Goal: Communication & Community: Answer question/provide support

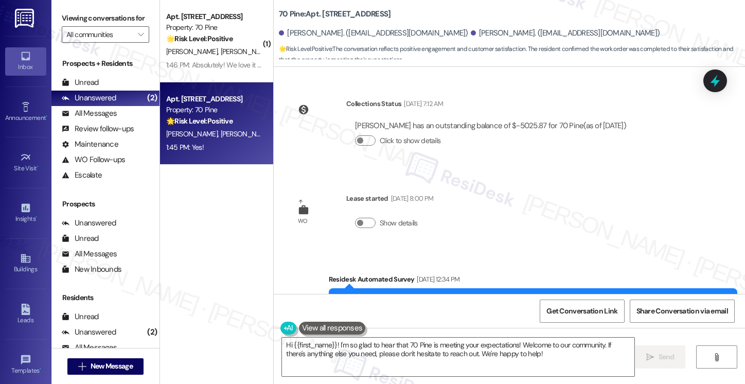
scroll to position [1052, 0]
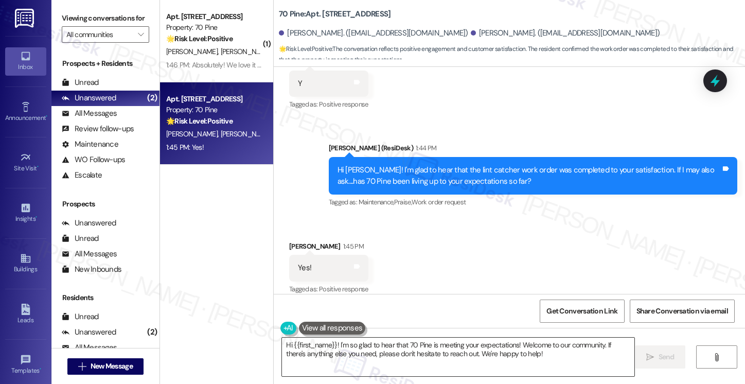
click at [564, 358] on textarea "Hi {{first_name}}! I'm so glad to hear that 70 Pine is meeting your expectation…" at bounding box center [458, 357] width 353 height 39
drag, startPoint x: 58, startPoint y: 13, endPoint x: 70, endPoint y: 17, distance: 12.4
click at [58, 13] on div "Viewing conversations for All communities " at bounding box center [105, 26] width 108 height 53
click at [460, 346] on textarea "Hi {{first_name}}! I'm so glad to hear that 70 Pine is meeting your expectation…" at bounding box center [458, 357] width 353 height 39
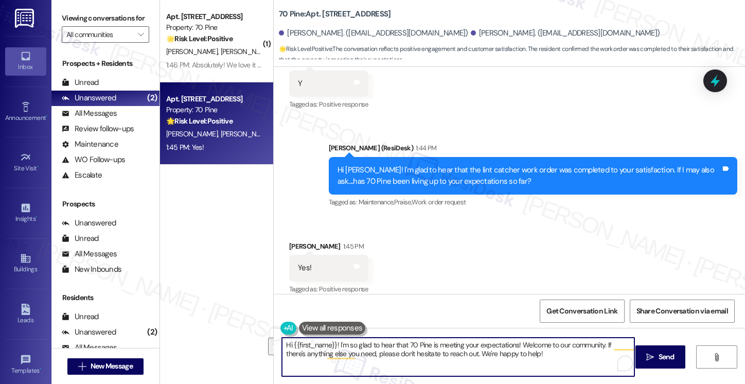
paste textarea "That’s awesome to hear, [PERSON_NAME]! Thank you! If you don’t mind, would you …"
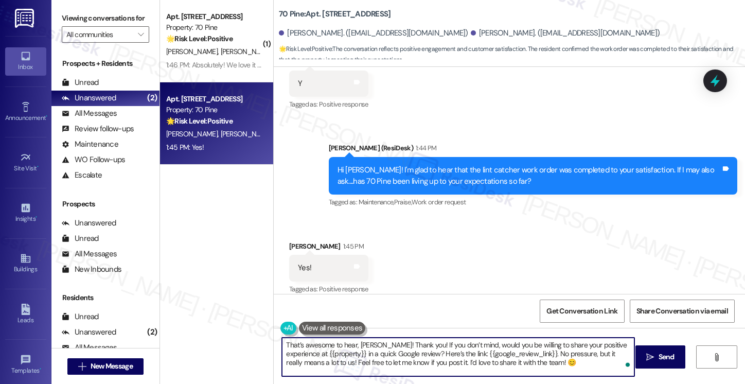
click at [293, 241] on div "[PERSON_NAME] 1:45 PM" at bounding box center [328, 248] width 79 height 14
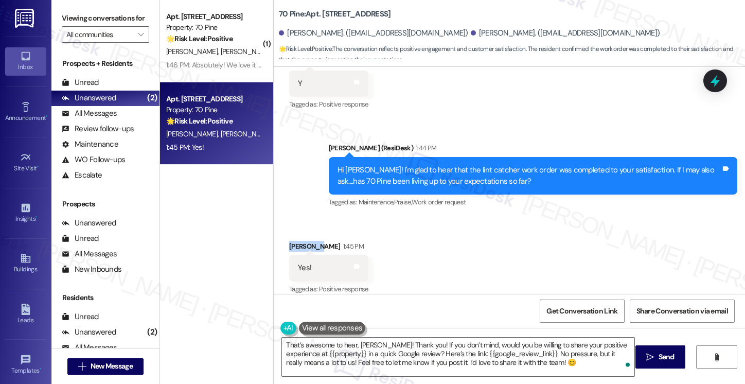
click at [293, 241] on div "[PERSON_NAME] 1:45 PM" at bounding box center [328, 248] width 79 height 14
click at [365, 345] on textarea "That’s awesome to hear, [PERSON_NAME]! Thank you! If you don’t mind, would you …" at bounding box center [458, 357] width 353 height 39
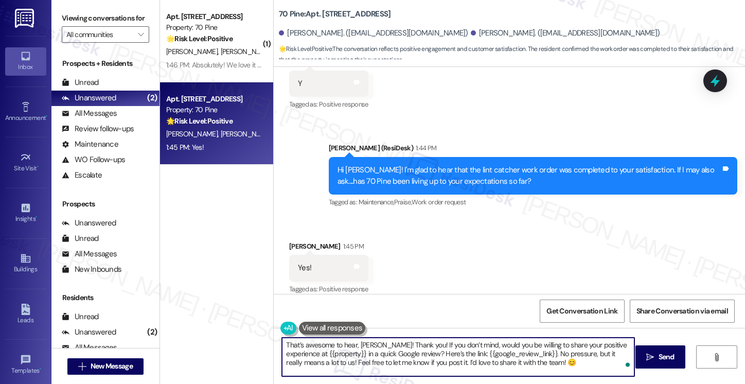
click at [365, 345] on textarea "That’s awesome to hear, [PERSON_NAME]! Thank you! If you don’t mind, would you …" at bounding box center [458, 357] width 353 height 39
click at [357, 343] on textarea "That’s awesome to hear, Thank you! If you don’t mind, would you be willing to s…" at bounding box center [458, 357] width 353 height 39
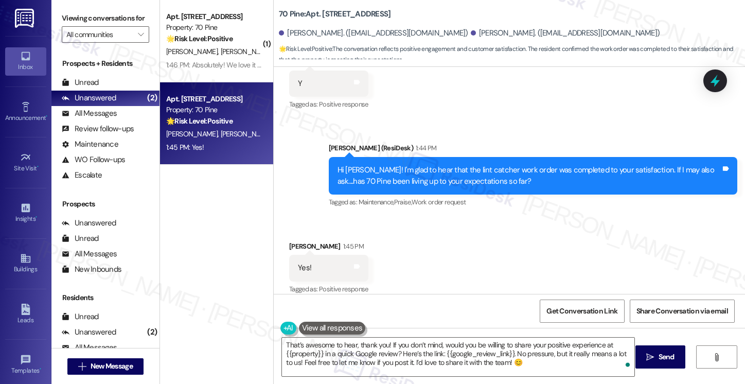
click at [301, 241] on div "[PERSON_NAME] 1:45 PM" at bounding box center [328, 248] width 79 height 14
copy div "Victoria"
click at [384, 343] on textarea "That’s awesome to hear, thank you! If you don’t mind, would you be willing to s…" at bounding box center [458, 357] width 353 height 39
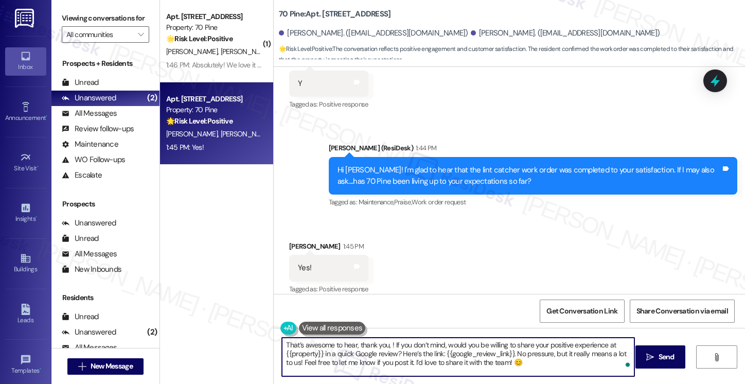
paste textarea "Victoria"
click at [550, 349] on textarea "That’s awesome to hear, thank you, [PERSON_NAME]! If you don’t mind, would you …" at bounding box center [458, 357] width 353 height 39
drag, startPoint x: 280, startPoint y: 352, endPoint x: 325, endPoint y: 351, distance: 44.8
click at [325, 351] on textarea "That’s awesome to hear, thank you, [PERSON_NAME]! If you don’t mind, would you …" at bounding box center [458, 357] width 353 height 39
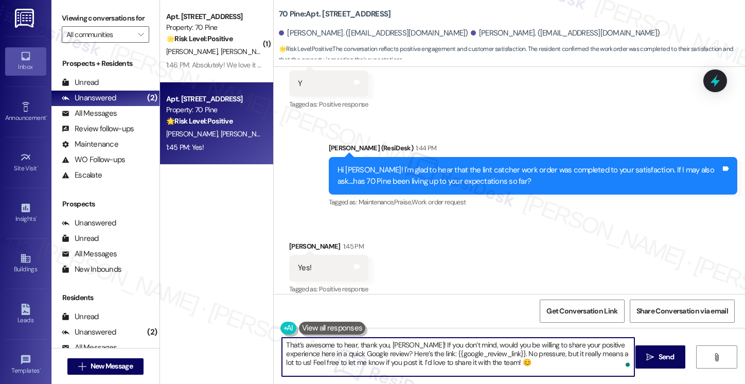
click at [566, 360] on textarea "That’s awesome to hear, thank you, [PERSON_NAME]! If you don’t mind, would you …" at bounding box center [458, 357] width 353 height 39
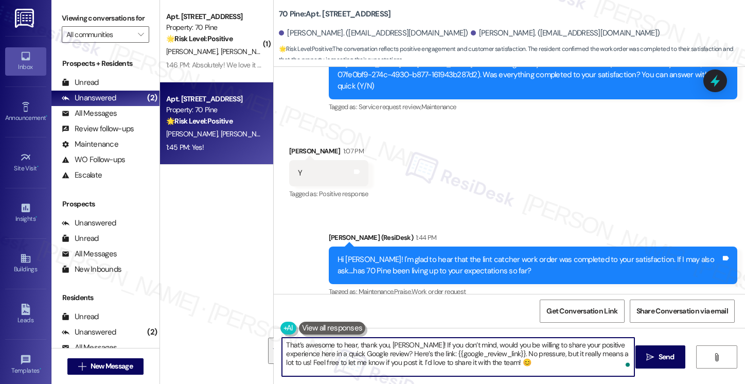
scroll to position [949, 0]
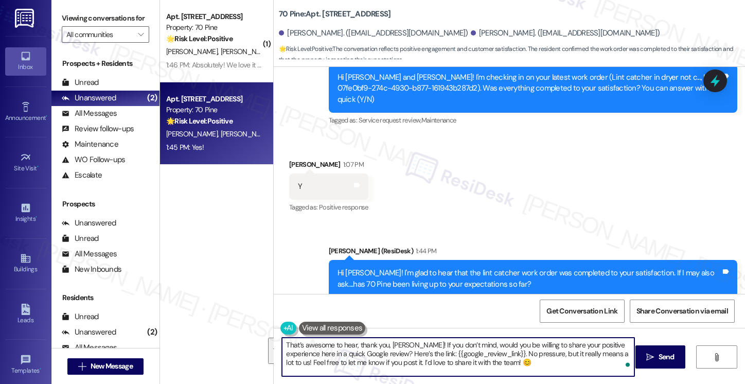
click at [506, 350] on textarea "That’s awesome to hear, thank you, [PERSON_NAME]! If you don’t mind, would you …" at bounding box center [458, 357] width 353 height 39
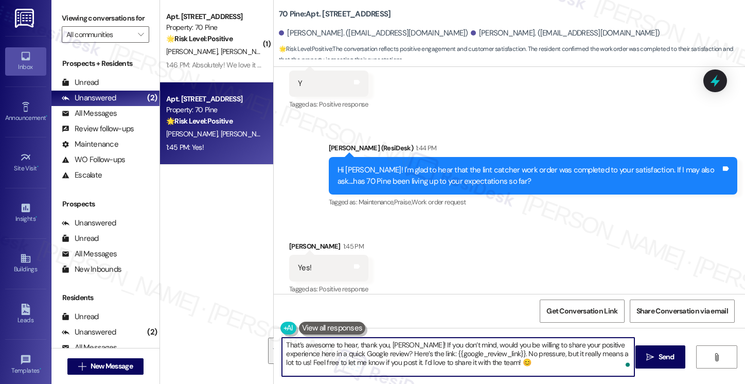
type textarea "That’s awesome to hear, thank you, [PERSON_NAME]! If you don’t mind, would you …"
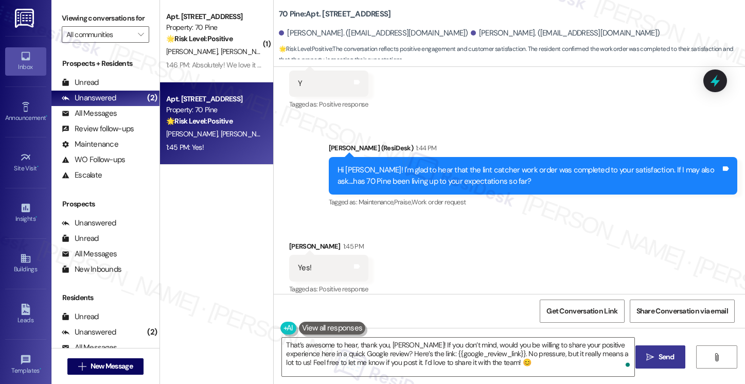
click at [639, 352] on button " Send" at bounding box center [661, 356] width 50 height 23
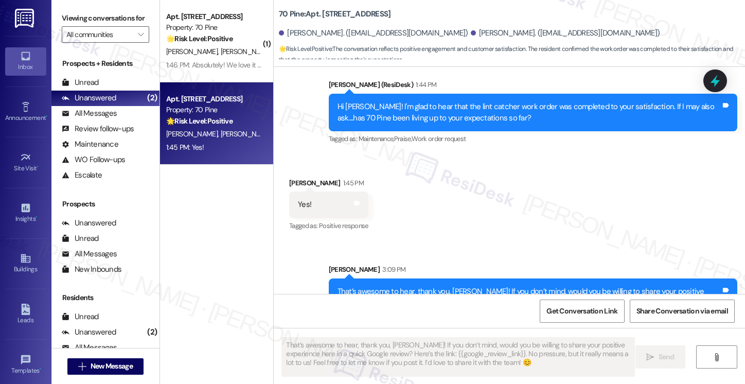
scroll to position [1146, 0]
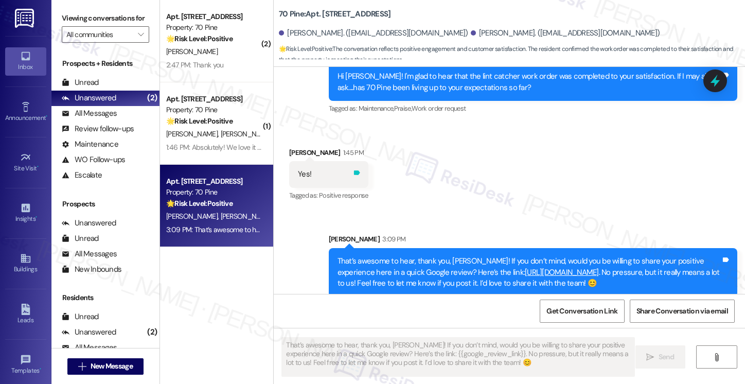
click at [354, 171] on icon at bounding box center [357, 173] width 6 height 5
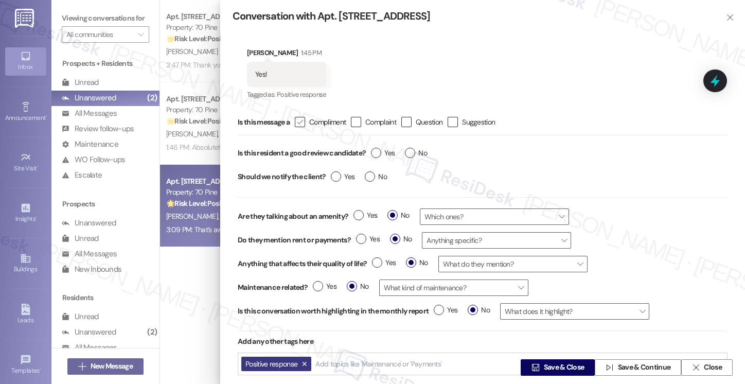
click at [301, 121] on icon "" at bounding box center [300, 122] width 7 height 11
click at [297, 121] on input " Compliment" at bounding box center [293, 122] width 7 height 7
checkbox input "true"
click at [376, 154] on label "Yes" at bounding box center [383, 153] width 24 height 11
click at [376, 154] on input "Yes" at bounding box center [383, 154] width 24 height 13
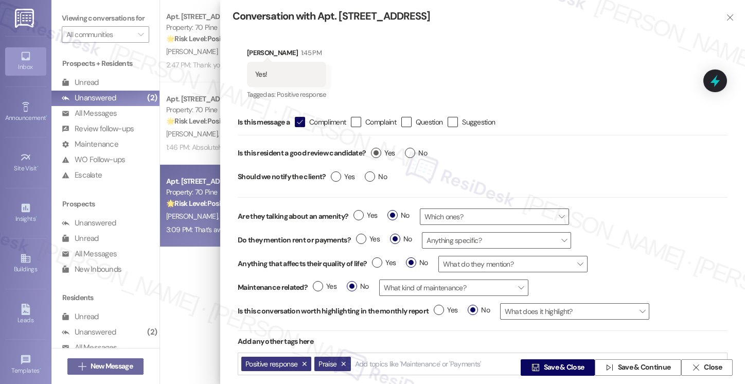
radio input "true"
click at [375, 181] on span "No" at bounding box center [376, 176] width 22 height 11
click at [375, 181] on input "No" at bounding box center [376, 177] width 22 height 13
radio input "true"
click at [564, 363] on span "Save & Close" at bounding box center [564, 367] width 41 height 11
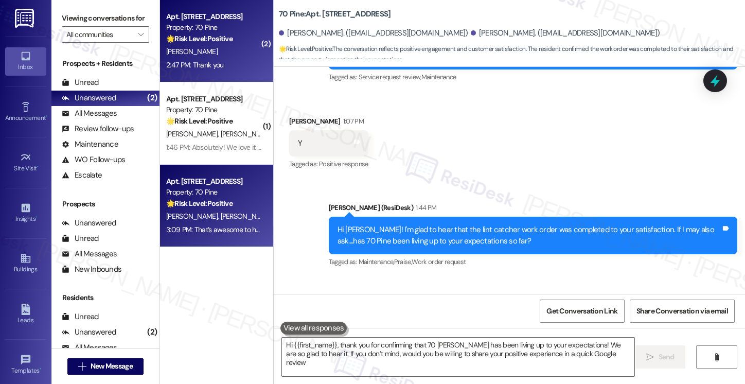
type textarea "Hi {{first_name}}, thank you for confirming that 70 [PERSON_NAME] has been livi…"
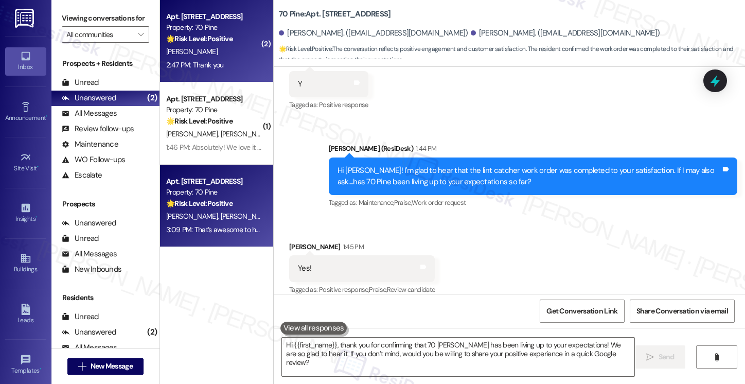
click at [222, 31] on div "Property: 70 Pine" at bounding box center [213, 27] width 95 height 11
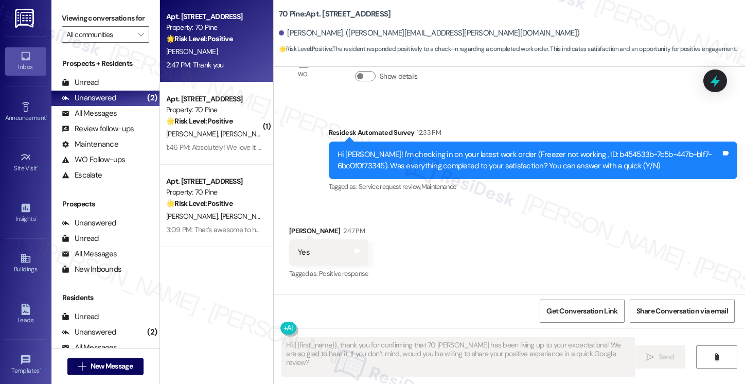
scroll to position [3796, 0]
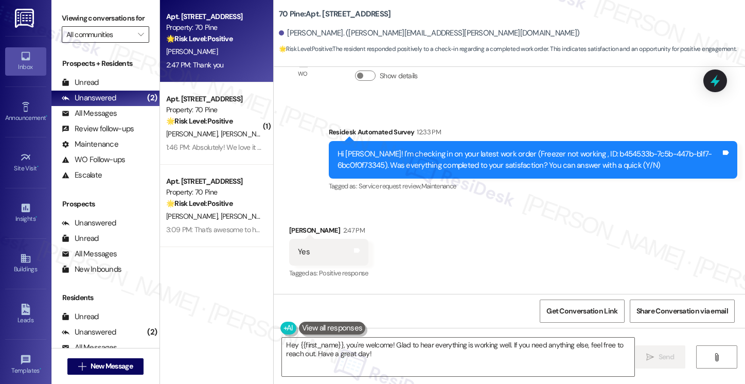
drag, startPoint x: 58, startPoint y: 28, endPoint x: 94, endPoint y: 51, distance: 43.3
click at [58, 28] on div "Viewing conversations for All communities " at bounding box center [105, 26] width 108 height 53
click at [352, 338] on textarea "Hey {{first_name}}, you're welcome! Glad to hear everything is working well. If…" at bounding box center [458, 357] width 353 height 39
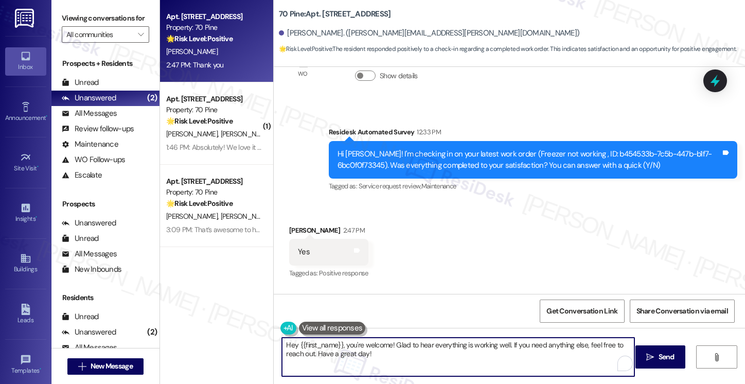
paste textarea "i {{first_name}}! I'm glad to hear that the latest work order was completed to …"
type textarea "Hi {{first_name}}! I'm glad to hear that the latest work order was completed to…"
click at [289, 225] on div "[PERSON_NAME] 2:47 PM" at bounding box center [328, 232] width 79 height 14
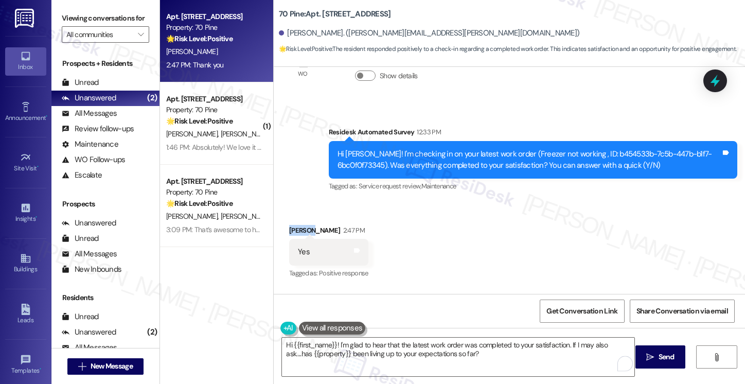
click at [289, 225] on div "[PERSON_NAME] 2:47 PM" at bounding box center [328, 232] width 79 height 14
click at [513, 248] on div "Received via SMS [PERSON_NAME] 2:47 PM Yes Tags and notes Tagged as: Positive r…" at bounding box center [510, 282] width 472 height 160
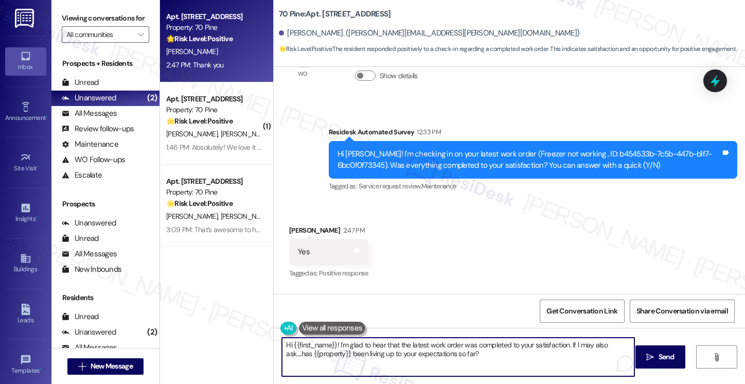
click at [549, 343] on textarea "Hi {{first_name}}! I'm glad to hear that the latest work order was completed to…" at bounding box center [458, 357] width 353 height 39
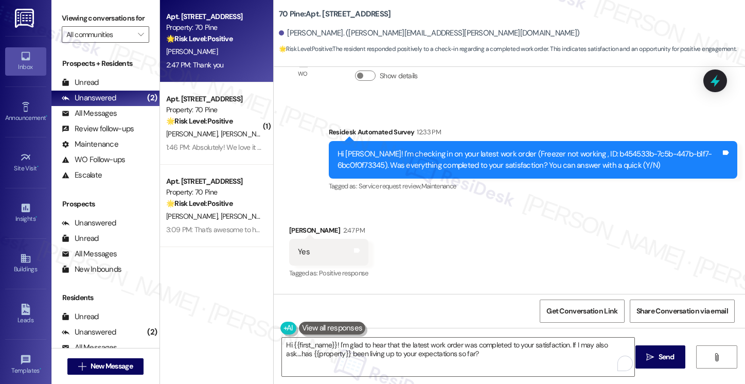
click at [480, 263] on div "Received via SMS [PERSON_NAME] 2:47 PM Yes Tags and notes Tagged as: Positive r…" at bounding box center [510, 282] width 472 height 160
click at [654, 352] on span " Send" at bounding box center [661, 357] width 32 height 11
click at [445, 227] on div "Received via SMS [PERSON_NAME] 2:47 PM Yes Tags and notes Tagged as: Positive r…" at bounding box center [510, 282] width 472 height 160
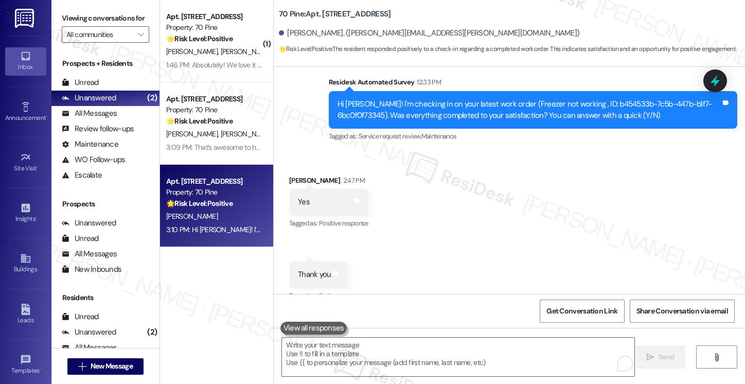
scroll to position [3879, 0]
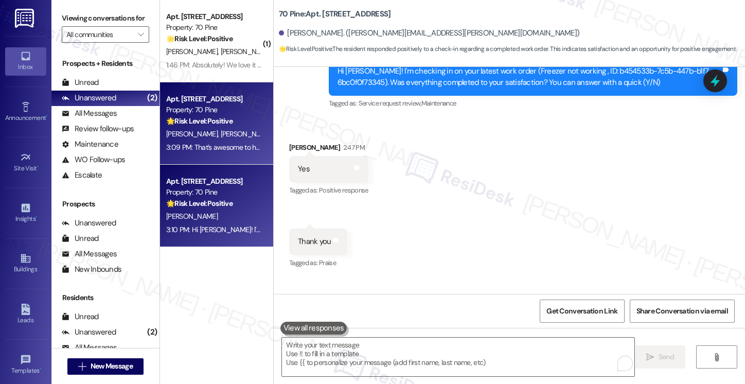
click at [233, 136] on div "[PERSON_NAME] [PERSON_NAME]" at bounding box center [213, 134] width 97 height 13
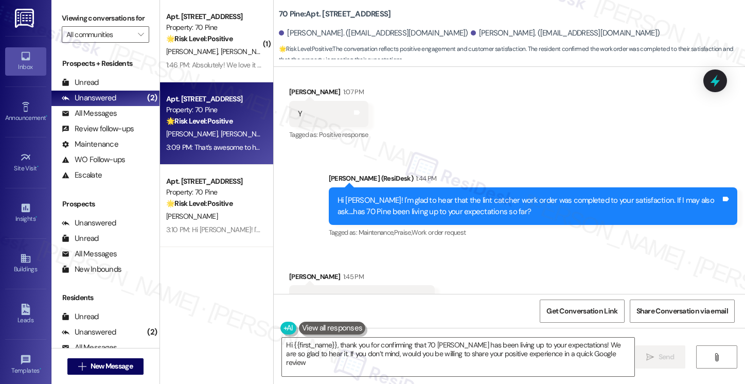
type textarea "Hi {{first_name}}, thank you for confirming that 70 [PERSON_NAME] has been livi…"
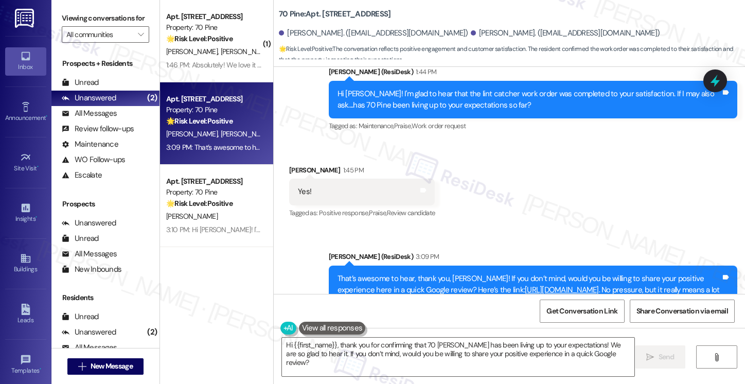
scroll to position [1183, 0]
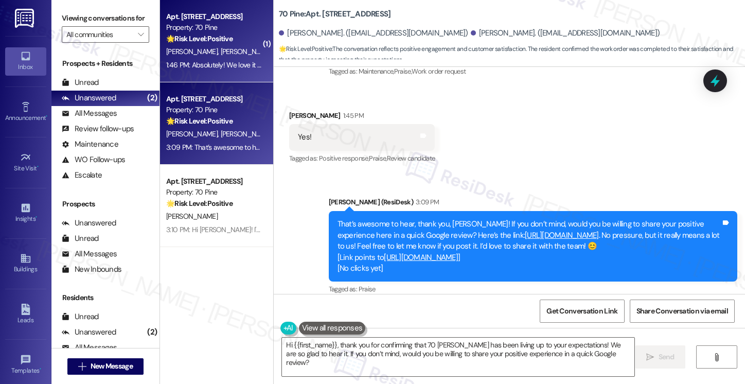
click at [222, 69] on div "1:46 PM: Absolutely! We love it so far and have had a great experience 1:46 PM:…" at bounding box center [270, 64] width 209 height 9
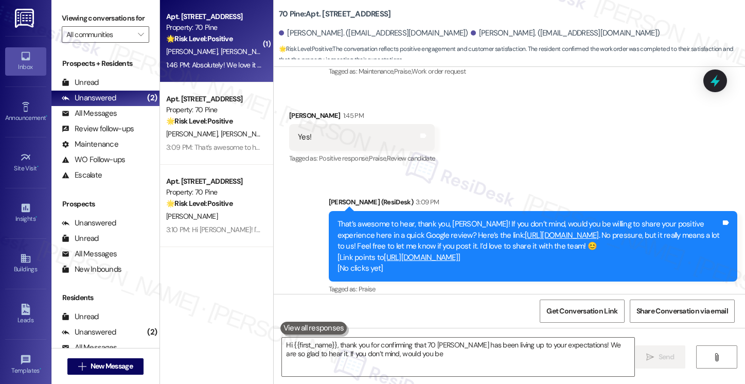
type textarea "Hi {{first_name}}, thank you for confirming that 70 [PERSON_NAME] has been livi…"
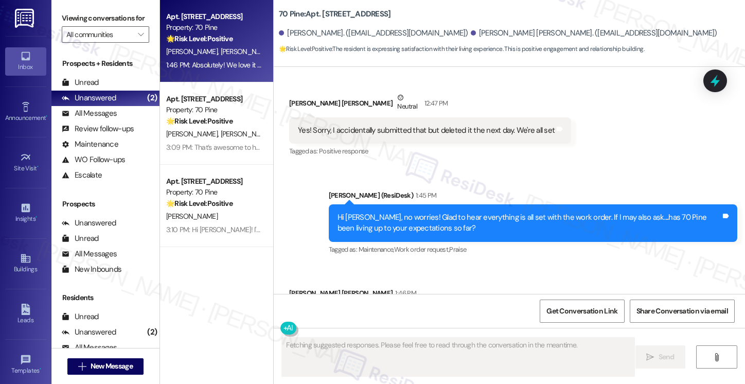
scroll to position [3876, 0]
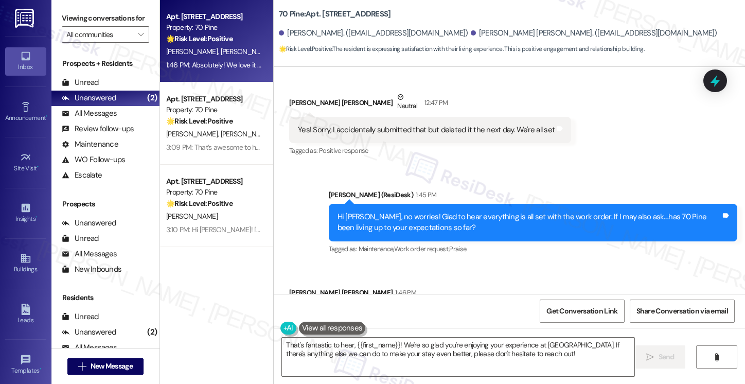
click at [67, 15] on label "Viewing conversations for" at bounding box center [106, 18] width 88 height 16
click at [372, 335] on div "That's fantastic to hear, {{first_name}}! We're so glad you're enjoying your ex…" at bounding box center [510, 366] width 472 height 77
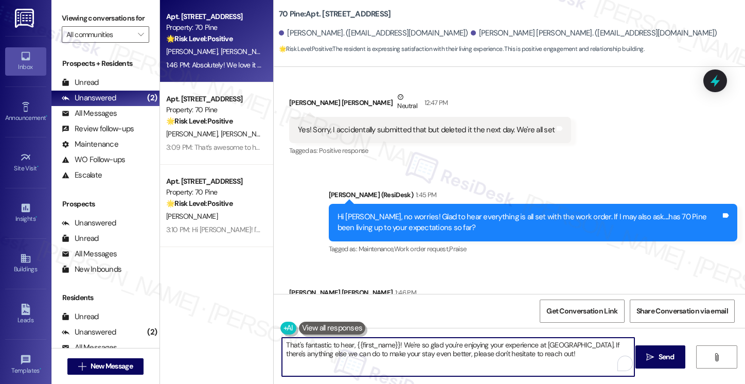
click at [379, 352] on textarea "That's fantastic to hear, {{first_name}}! We're so glad you're enjoying your ex…" at bounding box center [458, 357] width 353 height 39
paste textarea "’s awesome to hear, [PERSON_NAME]! Thank you! If you don’t mind, would you be w…"
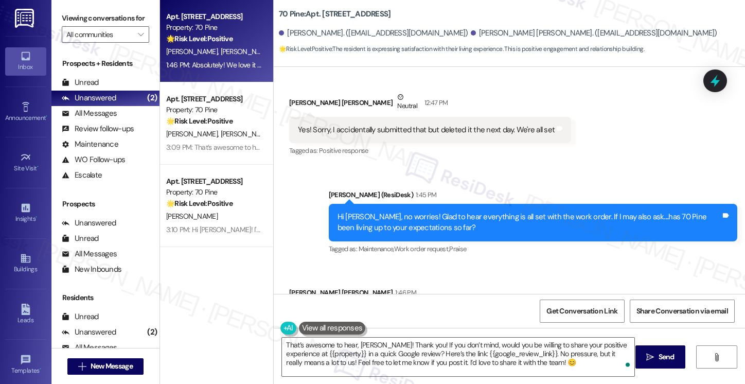
click at [298, 287] on div "[PERSON_NAME] [PERSON_NAME] 1:46 PM" at bounding box center [400, 294] width 223 height 14
copy div "[PERSON_NAME]"
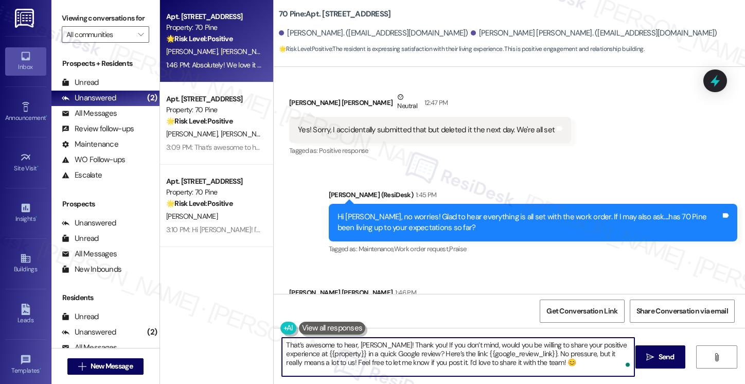
click at [368, 344] on textarea "That’s awesome to hear, [PERSON_NAME]! Thank you! If you don’t mind, would you …" at bounding box center [458, 357] width 353 height 39
paste textarea "[PERSON_NAME]"
click at [624, 344] on textarea "That’s awesome to hear, [PERSON_NAME]! Thank you! If you don’t mind, would you …" at bounding box center [458, 357] width 353 height 39
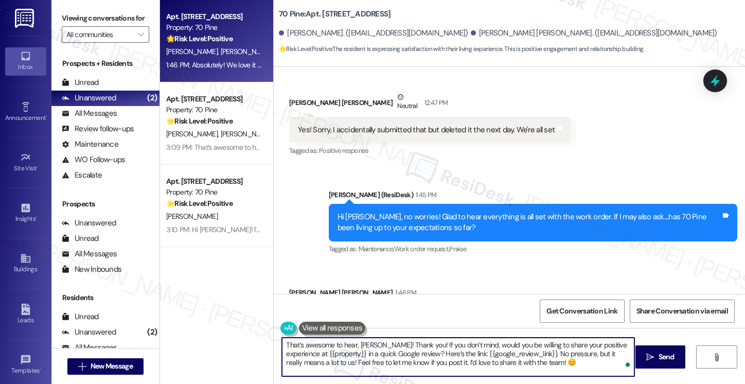
click at [622, 345] on textarea "That’s awesome to hear, [PERSON_NAME]! Thank you! If you don’t mind, would you …" at bounding box center [458, 357] width 353 height 39
drag, startPoint x: 623, startPoint y: 345, endPoint x: 319, endPoint y: 354, distance: 303.9
click at [319, 354] on textarea "That’s awesome to hear, [PERSON_NAME]! Thank you! If you don’t mind, would you …" at bounding box center [458, 357] width 353 height 39
type textarea "That’s awesome to hear, [PERSON_NAME]! Thank you! If you don’t mind, would you …"
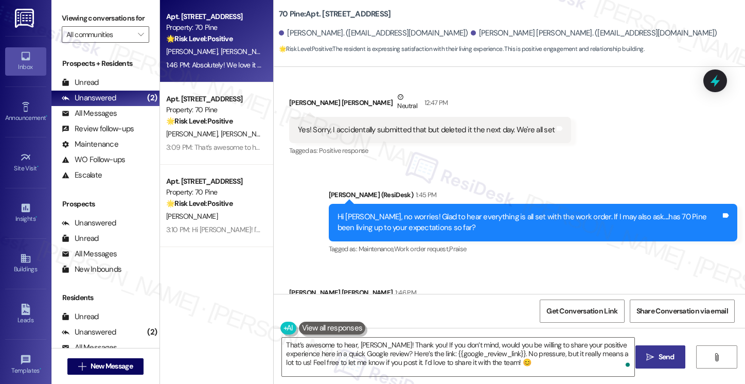
click at [649, 356] on icon "" at bounding box center [651, 357] width 8 height 8
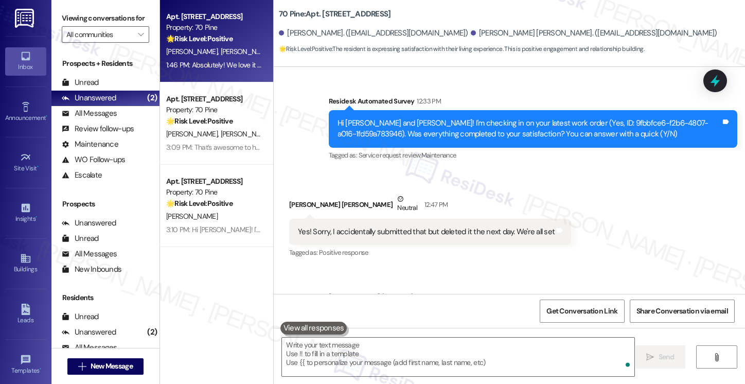
scroll to position [3970, 0]
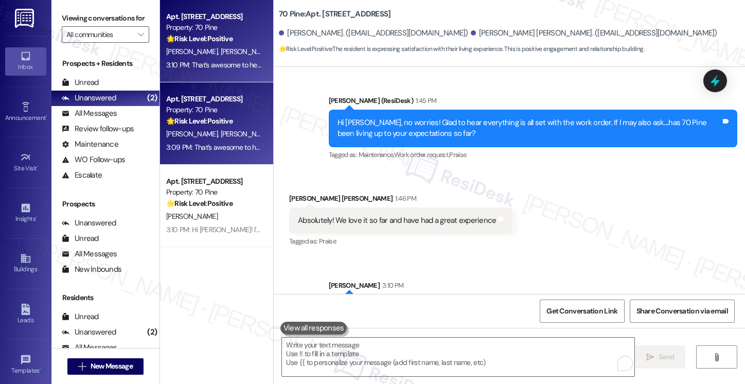
click at [216, 136] on div "[PERSON_NAME] [PERSON_NAME]" at bounding box center [213, 134] width 97 height 13
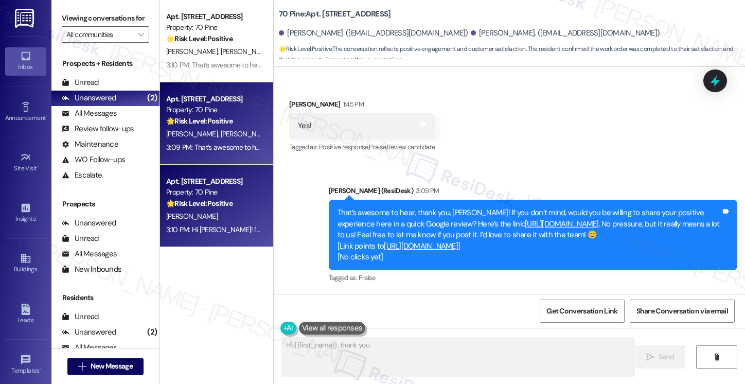
scroll to position [1183, 0]
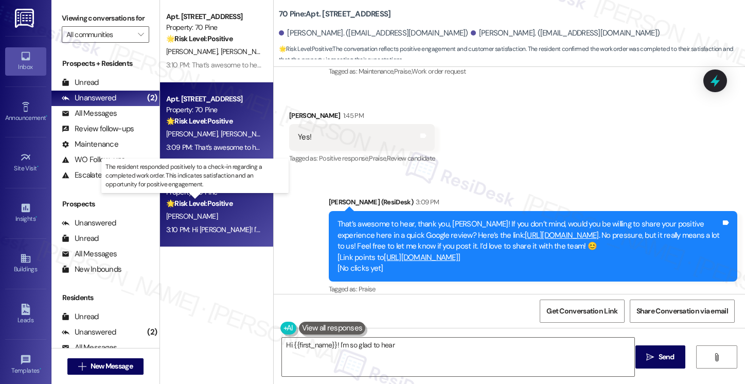
type textarea "Hi {{first_name}}! I'm so glad to hear"
click at [219, 206] on strong "🌟 Risk Level: Positive" at bounding box center [199, 203] width 66 height 9
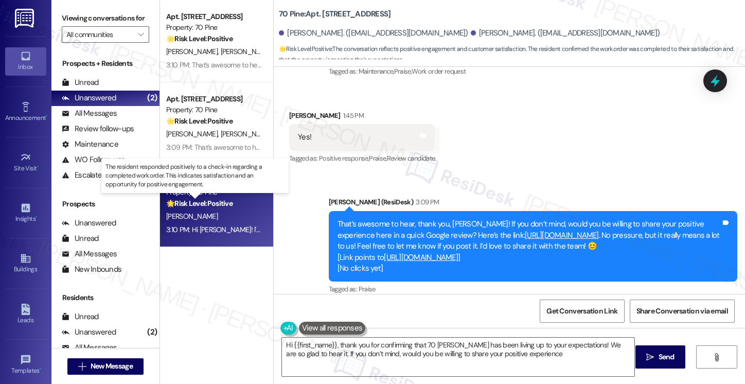
type textarea "Hi {{first_name}}, thank you for confirming that 70 [PERSON_NAME] has been livi…"
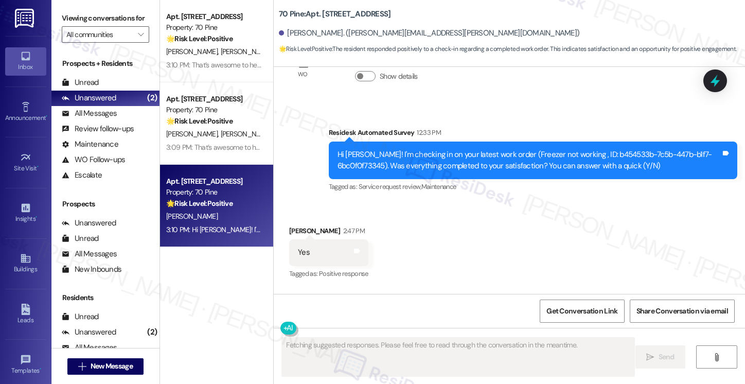
scroll to position [3894, 0]
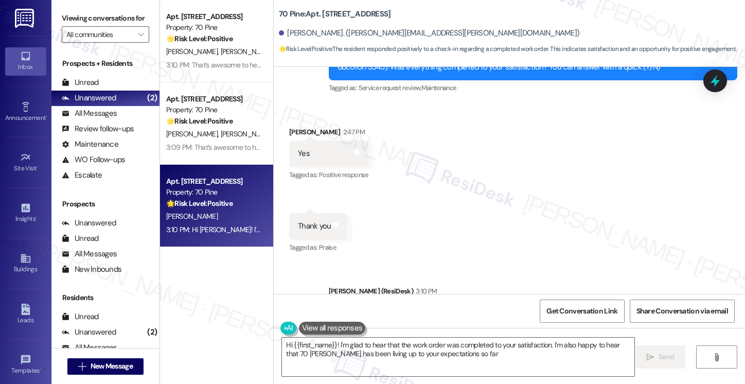
type textarea "Hi {{first_name}}! I'm glad to hear that the work order was completed to your s…"
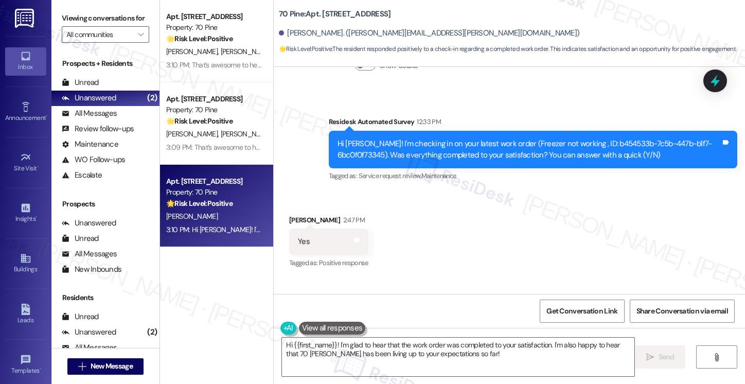
scroll to position [3740, 0]
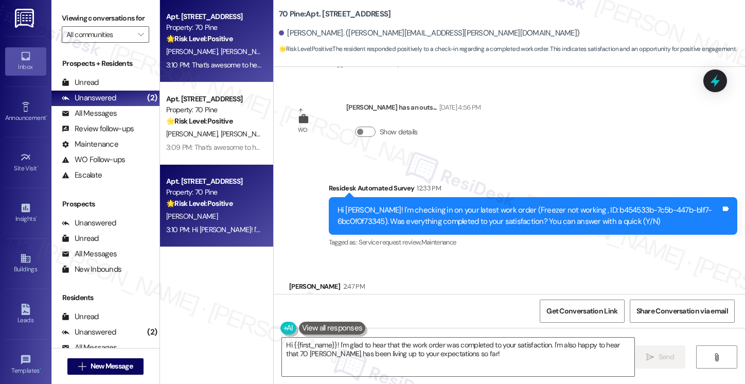
click at [247, 78] on div "Apt. 1901, [STREET_ADDRESS] Property: 70 Pine 🌟 Risk Level: Positive The reside…" at bounding box center [216, 41] width 113 height 82
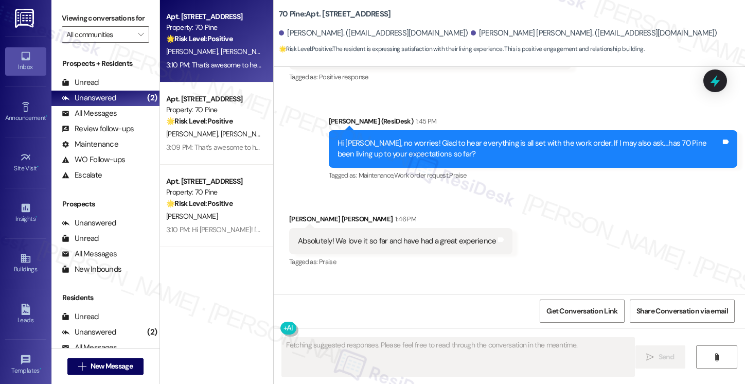
scroll to position [4008, 0]
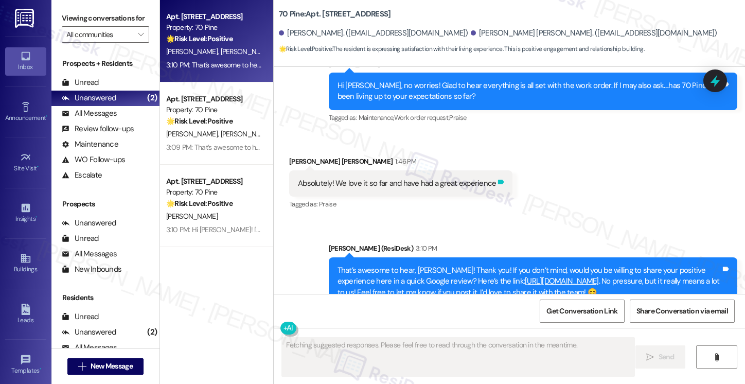
click at [498, 180] on icon at bounding box center [501, 182] width 6 height 5
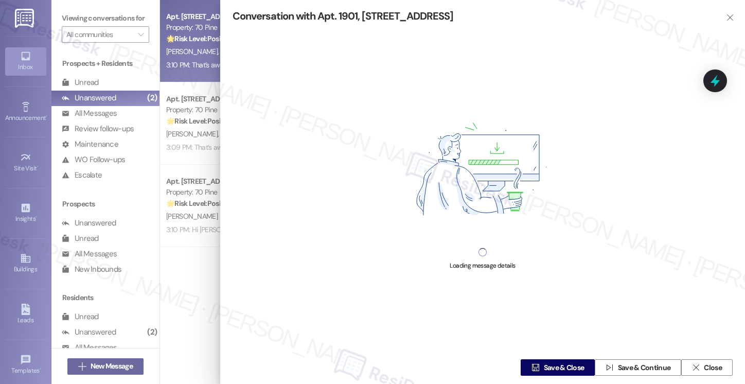
type textarea "Hey [PERSON_NAME], that's wonderful to hear! We're so glad you're enjoying your…"
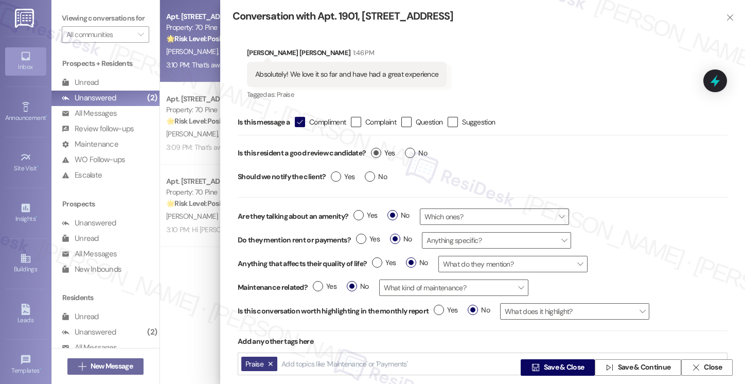
click at [379, 154] on label "Yes" at bounding box center [383, 153] width 24 height 11
click at [379, 154] on input "Yes" at bounding box center [383, 154] width 24 height 13
radio input "true"
click at [370, 174] on label "No" at bounding box center [376, 176] width 22 height 11
click at [370, 174] on input "No" at bounding box center [376, 177] width 22 height 13
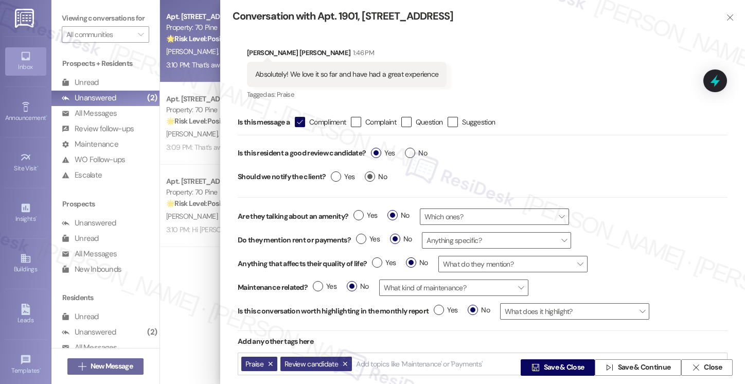
radio input "true"
click at [553, 367] on span "Save & Close" at bounding box center [564, 367] width 41 height 11
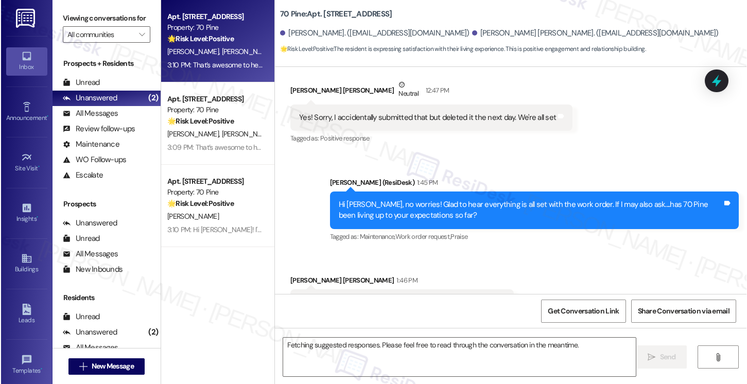
scroll to position [3876, 0]
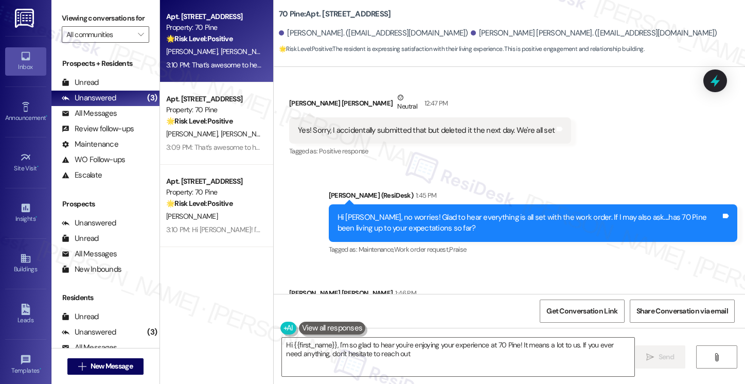
type textarea "Hi {{first_name}}, I'm so glad to hear you're enjoying your experience at 70 Pi…"
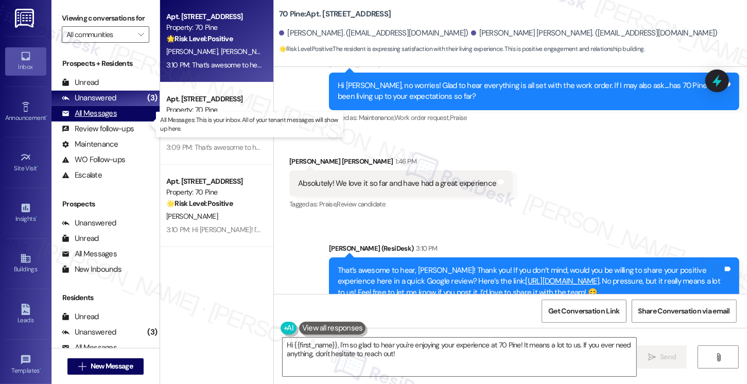
click at [111, 119] on div "All Messages" at bounding box center [89, 113] width 55 height 11
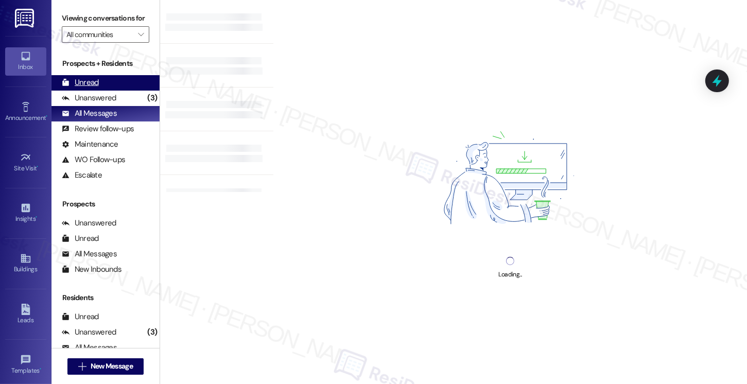
click at [101, 91] on div "Unread (0)" at bounding box center [105, 82] width 108 height 15
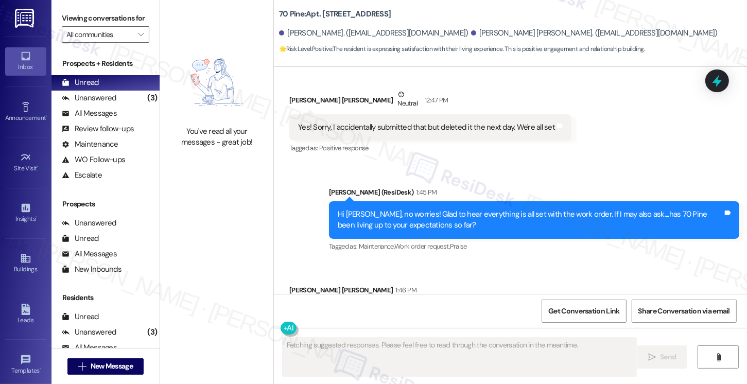
scroll to position [3876, 0]
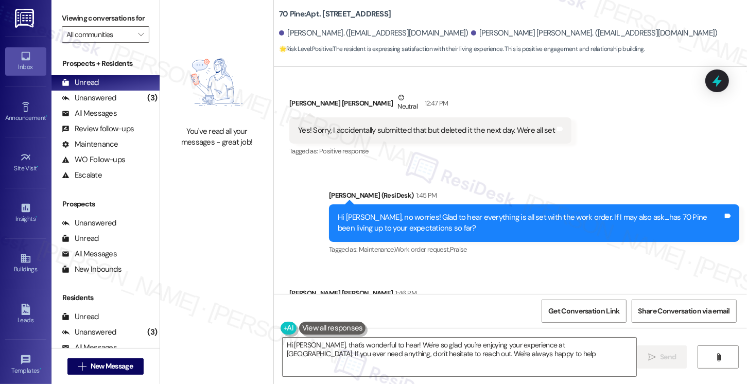
type textarea "Hi [PERSON_NAME], that's wonderful to hear! We're so glad you're enjoying your …"
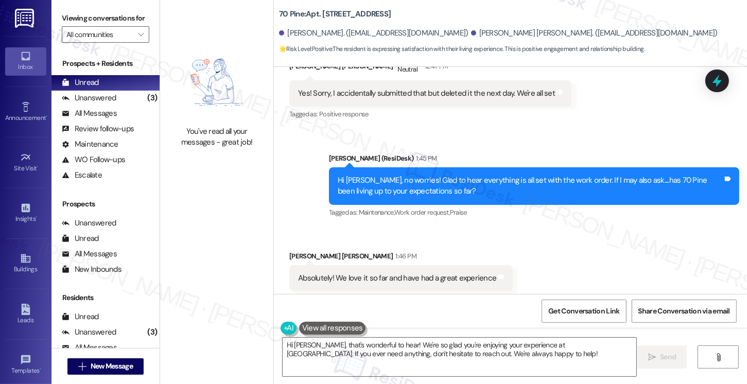
scroll to position [4008, 0]
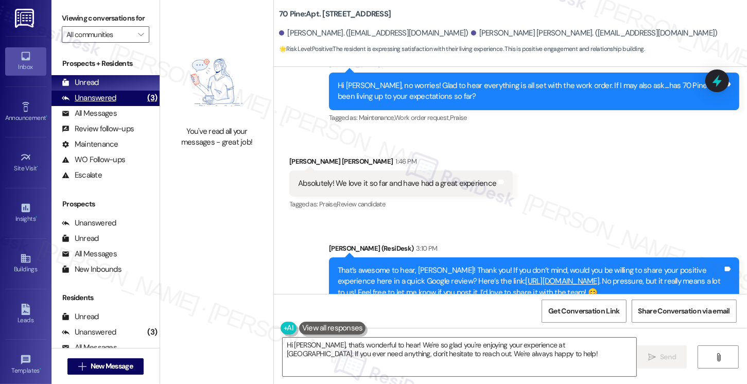
click at [124, 106] on div "Unanswered (3)" at bounding box center [105, 98] width 108 height 15
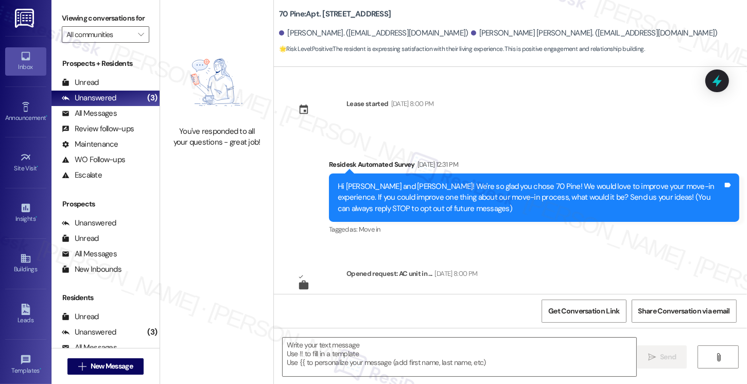
scroll to position [3876, 0]
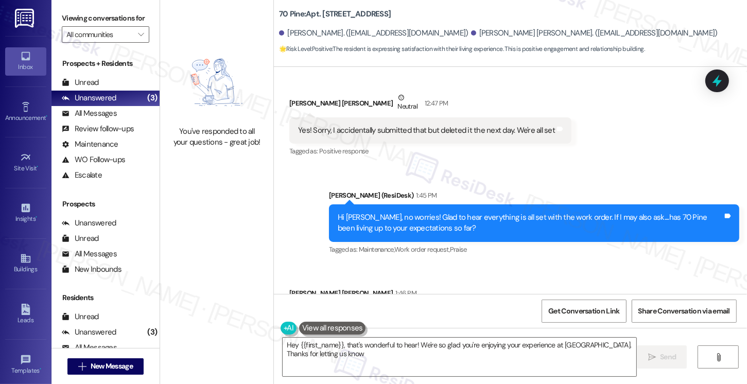
type textarea "Hey {{first_name}}, that's wonderful to hear! We're so glad you're enjoying you…"
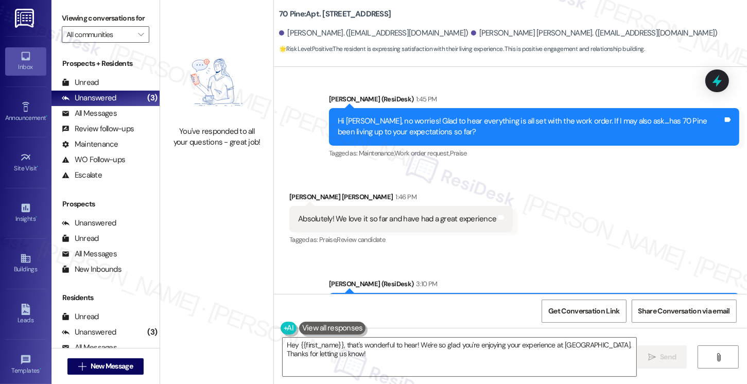
scroll to position [4008, 0]
